Goal: Task Accomplishment & Management: Use online tool/utility

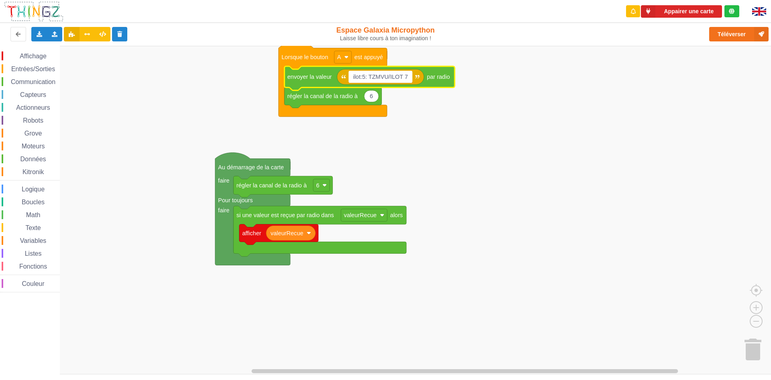
click at [402, 73] on input "ilot:5: TZMVU/ILOT 7" at bounding box center [380, 77] width 63 height 12
click at [391, 77] on input "ilot:5: TZMVU:ilot 7" at bounding box center [379, 77] width 61 height 12
click at [365, 77] on input "ilot:5: TZMVU: ilot 7" at bounding box center [380, 77] width 63 height 12
click at [390, 78] on input "ilot:5 : TZMVU: ilot 7" at bounding box center [381, 77] width 64 height 12
type input "ilot:5 : TZMVU : ilot 7"
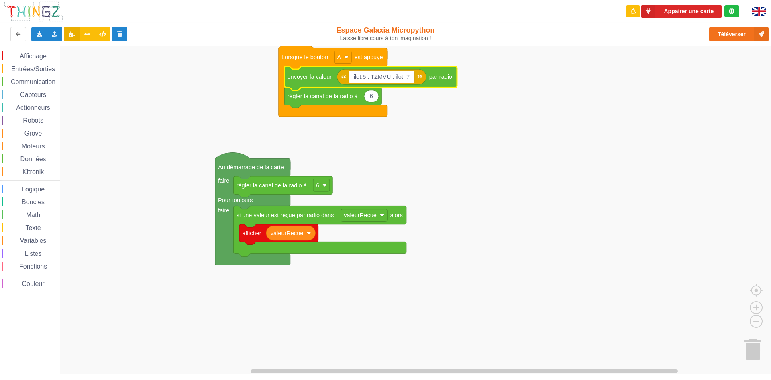
click at [414, 80] on input "ilot:5 : TZMVU : ilot 7" at bounding box center [382, 77] width 66 height 12
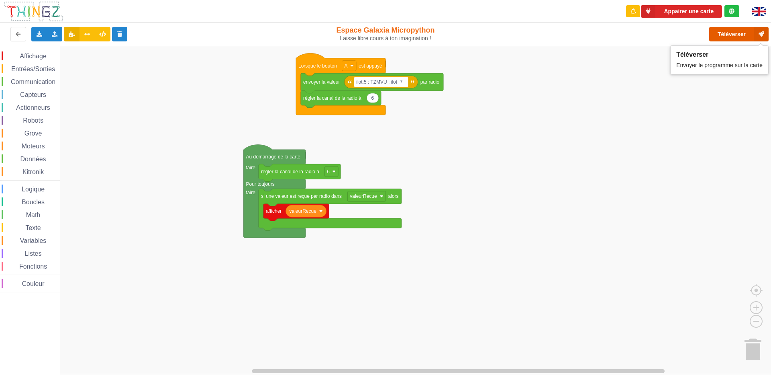
click at [740, 32] on button "Téléverser" at bounding box center [739, 34] width 59 height 14
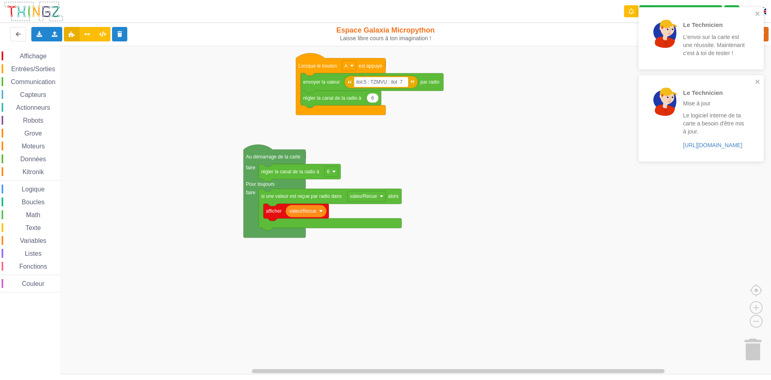
click at [754, 13] on div "Le Technicien L'envoi sur la carte est une réussite. Maintenant c'est à toi de …" at bounding box center [698, 38] width 113 height 56
click at [754, 12] on div "Le Technicien Mise à jour Le logiciel interne de ta carte a besoin d'être mis à…" at bounding box center [698, 50] width 113 height 80
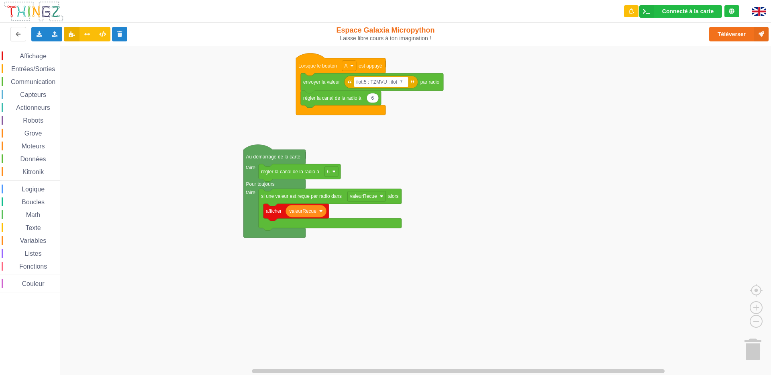
click at [695, 14] on div "Connecté à la carte" at bounding box center [688, 11] width 51 height 6
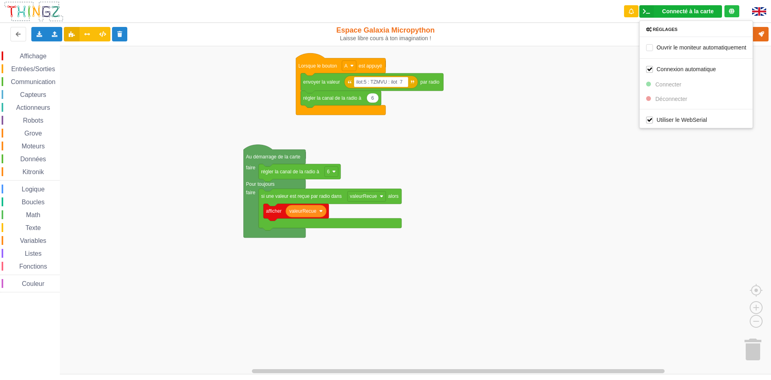
click at [564, 169] on rect "Espace de travail de Blocky" at bounding box center [388, 210] width 777 height 328
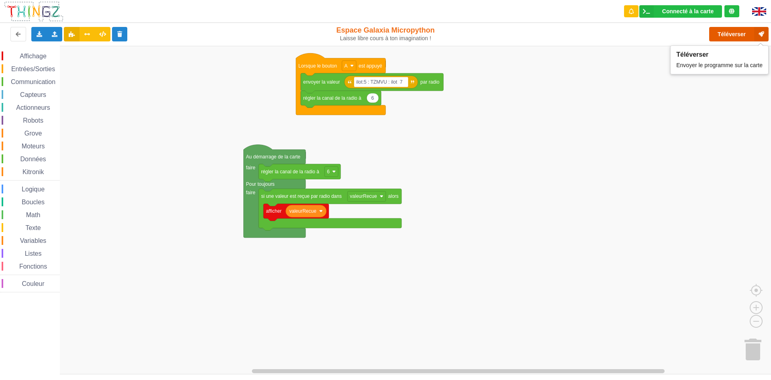
click at [718, 36] on button "Téléverser" at bounding box center [739, 34] width 59 height 14
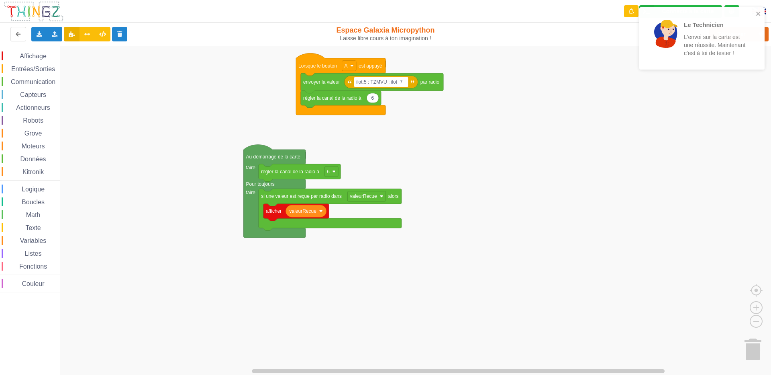
click at [755, 10] on div "Le Technicien L'envoi sur la carte est une réussite. Maintenant c'est à toi de …" at bounding box center [702, 38] width 125 height 62
click at [758, 13] on icon "close" at bounding box center [758, 13] width 6 height 6
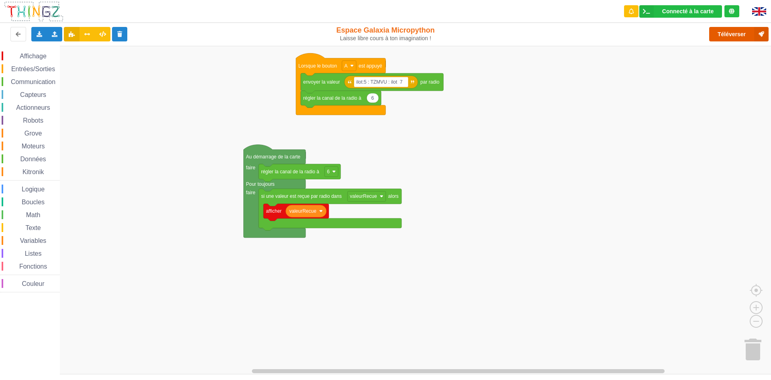
click at [728, 41] on button "Téléverser" at bounding box center [739, 34] width 59 height 14
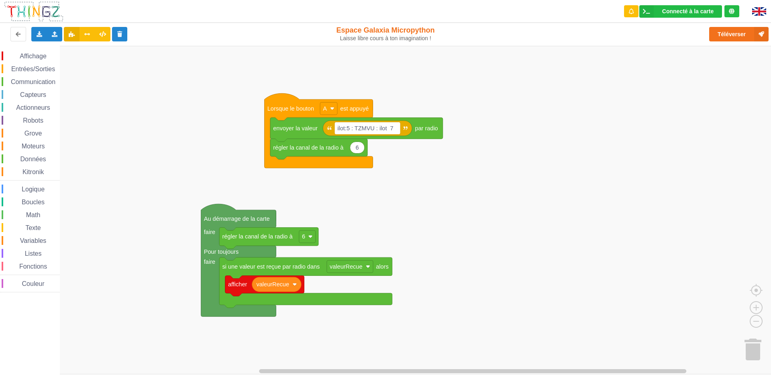
click at [434, 220] on div "Affichage Entrées/Sorties Communication Capteurs Actionneurs Robots Grove Moteu…" at bounding box center [388, 210] width 777 height 328
drag, startPoint x: 752, startPoint y: 102, endPoint x: 672, endPoint y: 254, distance: 171.6
click at [710, 176] on div "Connecté à la carte Réglages Ouvrir le moniteur automatiquement Connexion autom…" at bounding box center [385, 184] width 783 height 380
